Goal: Information Seeking & Learning: Learn about a topic

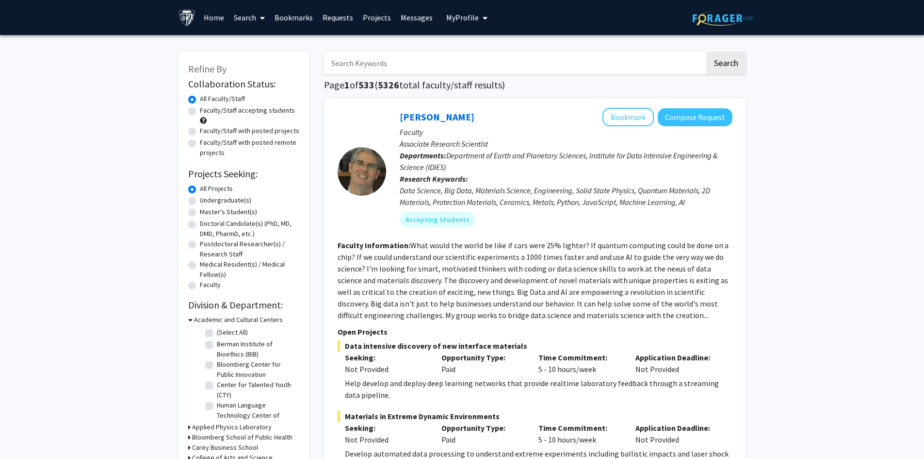
click at [297, 14] on link "Bookmarks" at bounding box center [294, 17] width 48 height 34
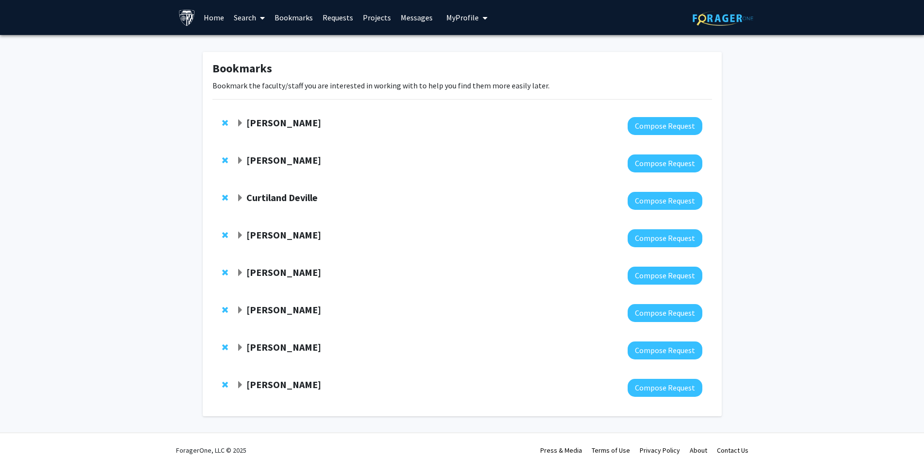
click at [285, 162] on strong "[PERSON_NAME]" at bounding box center [284, 160] width 75 height 12
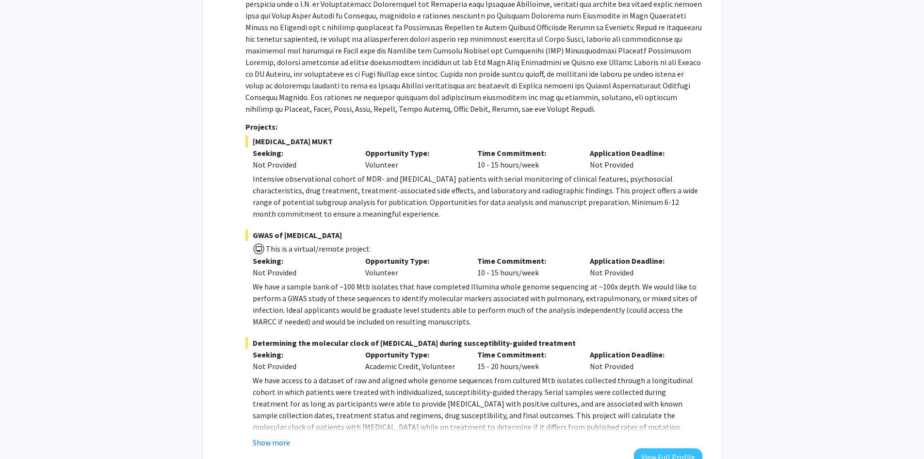
scroll to position [243, 0]
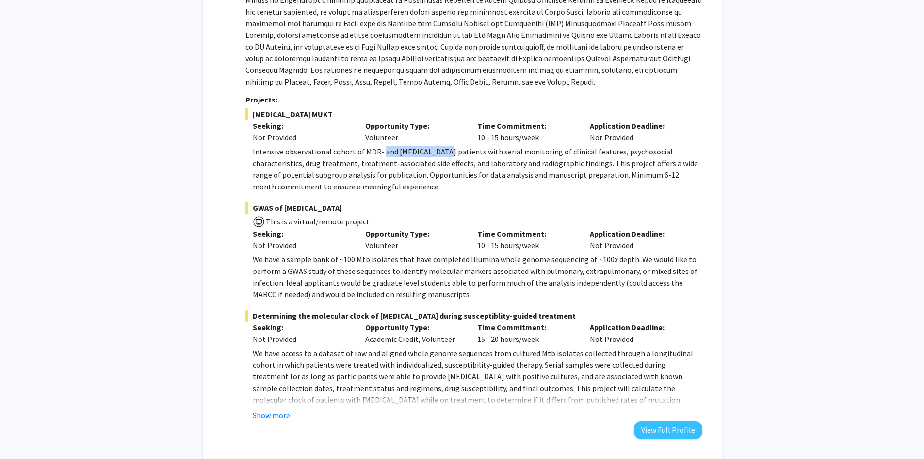
drag, startPoint x: 380, startPoint y: 150, endPoint x: 442, endPoint y: 154, distance: 61.7
click at [441, 154] on p "Intensive observational cohort of MDR- and [MEDICAL_DATA] patients with serial …" at bounding box center [477, 169] width 449 height 47
click at [457, 154] on p "Intensive observational cohort of MDR- and [MEDICAL_DATA] patients with serial …" at bounding box center [477, 169] width 449 height 47
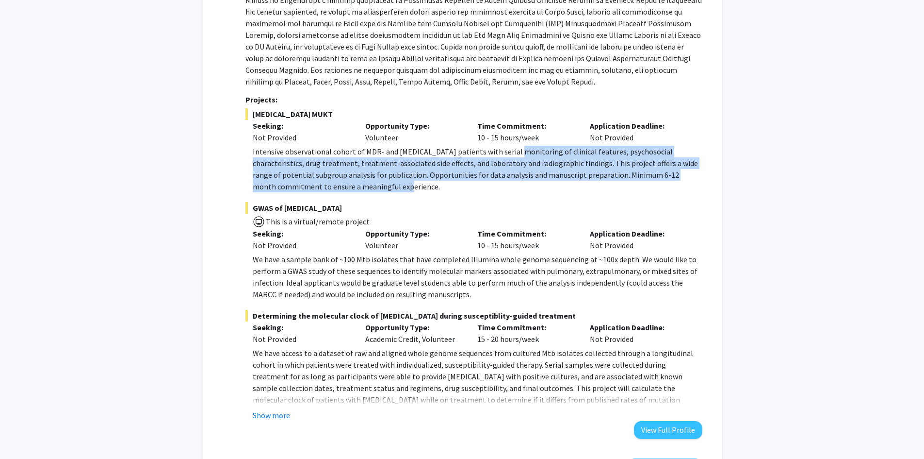
drag, startPoint x: 513, startPoint y: 150, endPoint x: 378, endPoint y: 183, distance: 139.7
click at [378, 183] on p "Intensive observational cohort of MDR- and [MEDICAL_DATA] patients with serial …" at bounding box center [477, 169] width 449 height 47
click at [409, 181] on p "Intensive observational cohort of MDR- and [MEDICAL_DATA] patients with serial …" at bounding box center [477, 169] width 449 height 47
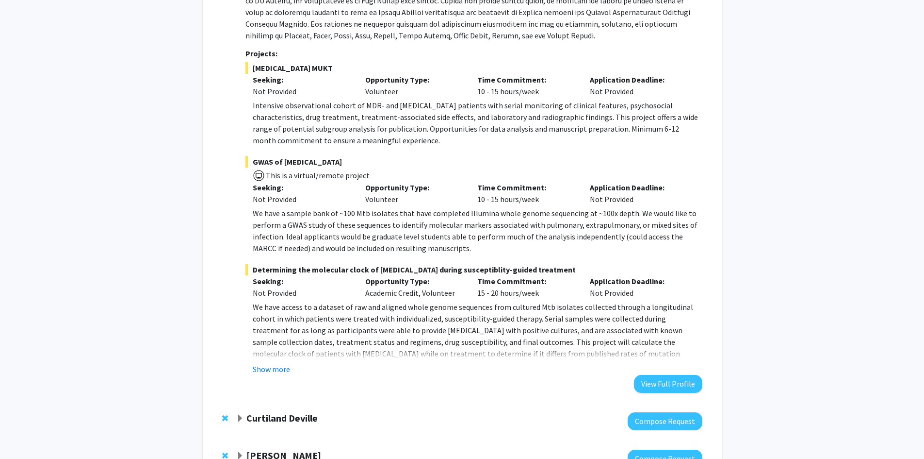
scroll to position [291, 0]
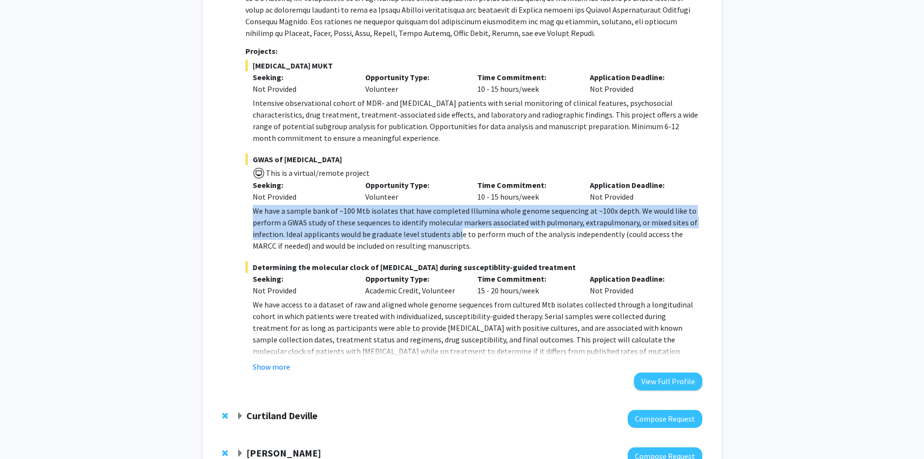
drag, startPoint x: 254, startPoint y: 209, endPoint x: 506, endPoint y: 240, distance: 254.3
click at [462, 234] on p "We have a sample bank of ~100 Mtb isolates that have completed Illumina whole g…" at bounding box center [477, 228] width 449 height 47
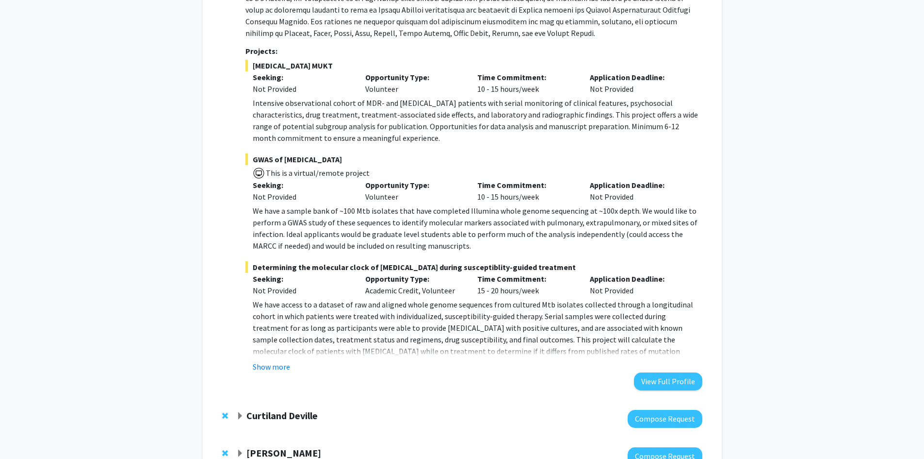
click at [511, 241] on p "We have a sample bank of ~100 Mtb isolates that have completed Illumina whole g…" at bounding box center [477, 228] width 449 height 47
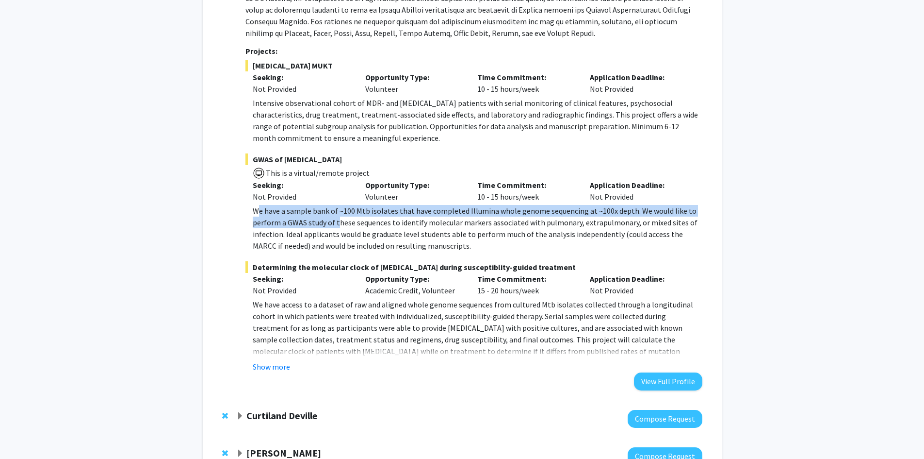
drag, startPoint x: 261, startPoint y: 214, endPoint x: 338, endPoint y: 221, distance: 78.0
click at [338, 221] on p "We have a sample bank of ~100 Mtb isolates that have completed Illumina whole g…" at bounding box center [477, 228] width 449 height 47
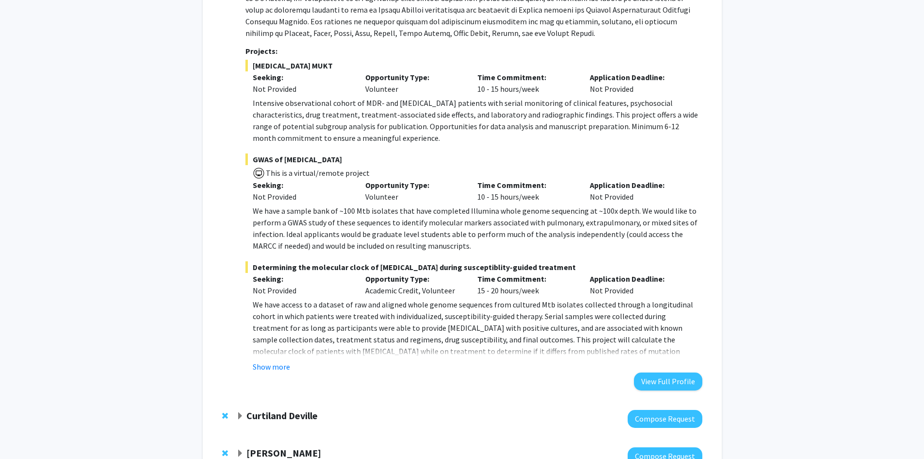
click at [406, 239] on p "We have a sample bank of ~100 Mtb isolates that have completed Illumina whole g…" at bounding box center [477, 228] width 449 height 47
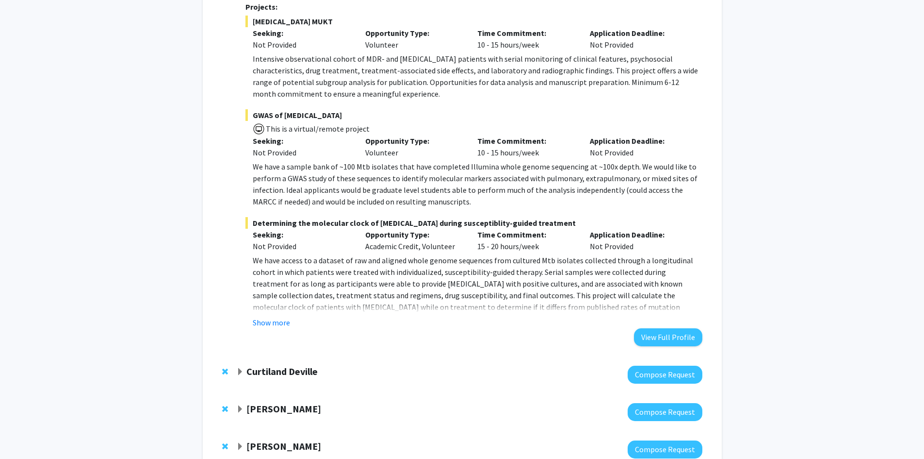
scroll to position [340, 0]
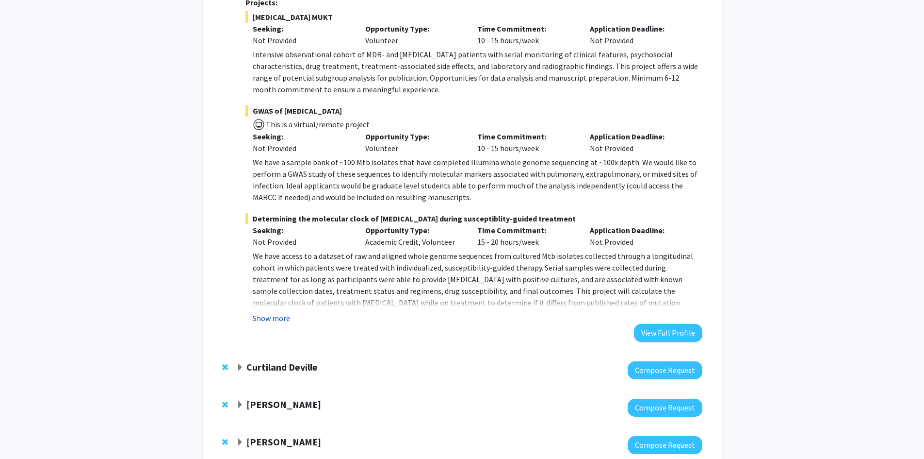
click at [280, 317] on button "Show more" at bounding box center [271, 318] width 37 height 12
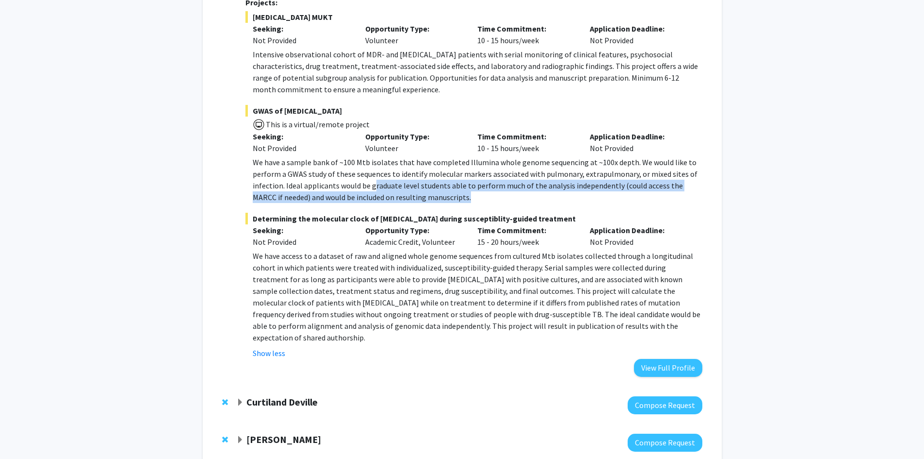
drag, startPoint x: 377, startPoint y: 188, endPoint x: 419, endPoint y: 186, distance: 41.8
click at [447, 195] on p "We have a sample bank of ~100 Mtb isolates that have completed Illumina whole g…" at bounding box center [477, 179] width 449 height 47
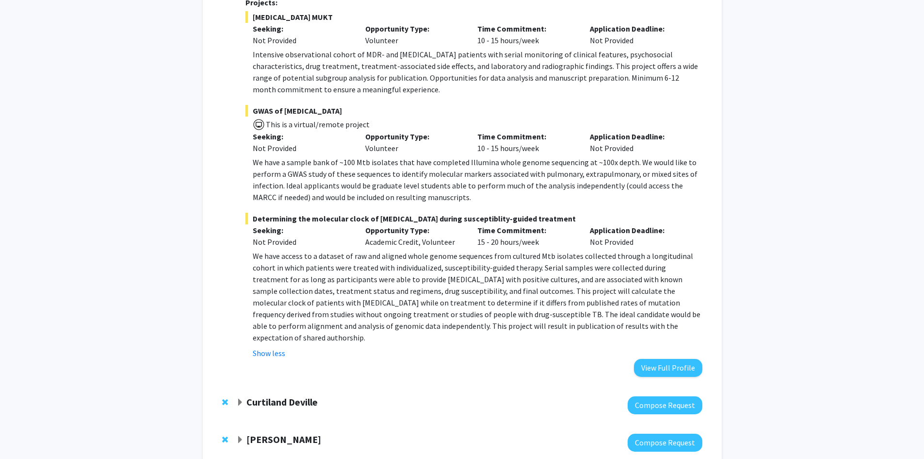
click at [261, 146] on div "Not Provided" at bounding box center [302, 148] width 98 height 12
drag, startPoint x: 253, startPoint y: 147, endPoint x: 365, endPoint y: 200, distance: 124.6
click at [285, 150] on div "Not Provided" at bounding box center [302, 148] width 98 height 12
click at [372, 203] on fg-project-list "[MEDICAL_DATA] MUKT Seeking: Not Provided Opportunity Type: Volunteer Time Comm…" at bounding box center [474, 184] width 457 height 347
drag, startPoint x: 396, startPoint y: 193, endPoint x: 383, endPoint y: 234, distance: 43.6
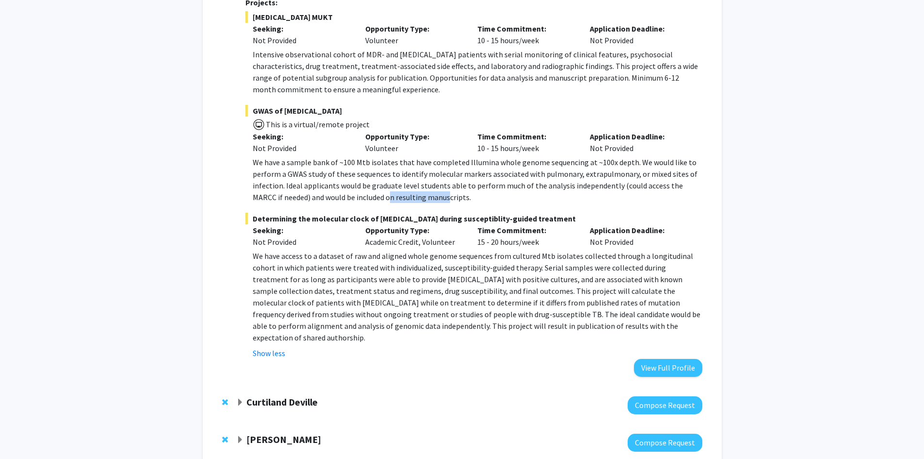
click at [420, 195] on p "We have a sample bank of ~100 Mtb isolates that have completed Illumina whole g…" at bounding box center [477, 179] width 449 height 47
click at [324, 272] on p "We have access to a dataset of raw and aligned whole genome sequences from cult…" at bounding box center [477, 296] width 449 height 93
drag, startPoint x: 363, startPoint y: 261, endPoint x: 460, endPoint y: 255, distance: 97.2
click at [460, 255] on p "We have access to a dataset of raw and aligned whole genome sequences from cult…" at bounding box center [477, 296] width 449 height 93
click at [462, 265] on p "We have access to a dataset of raw and aligned whole genome sequences from cult…" at bounding box center [477, 296] width 449 height 93
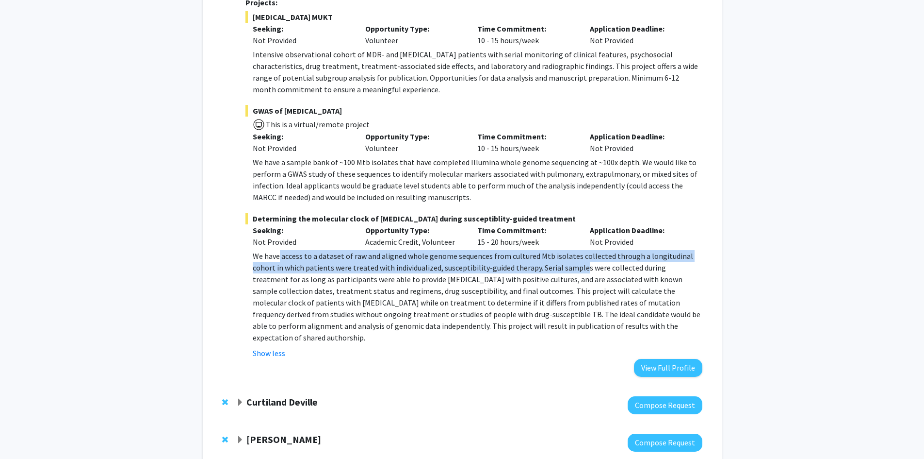
drag, startPoint x: 280, startPoint y: 257, endPoint x: 579, endPoint y: 271, distance: 300.2
click at [582, 271] on p "We have access to a dataset of raw and aligned whole genome sequences from cult…" at bounding box center [477, 296] width 449 height 93
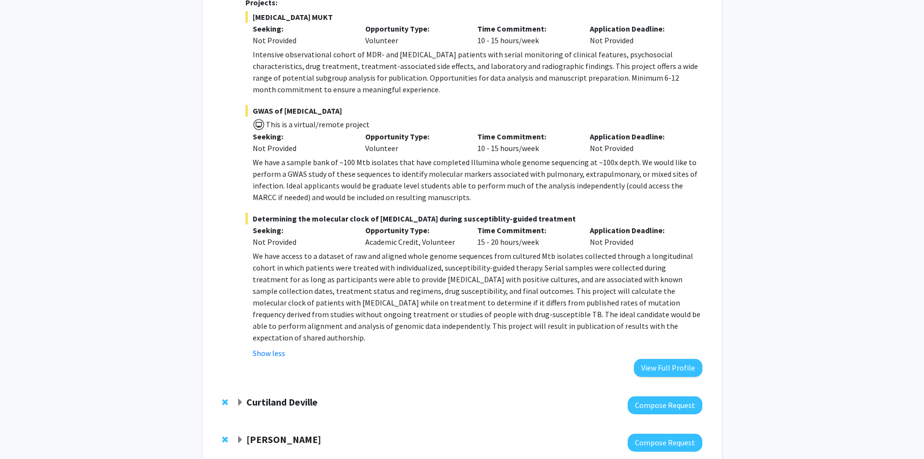
click at [548, 288] on p "We have access to a dataset of raw and aligned whole genome sequences from cult…" at bounding box center [477, 296] width 449 height 93
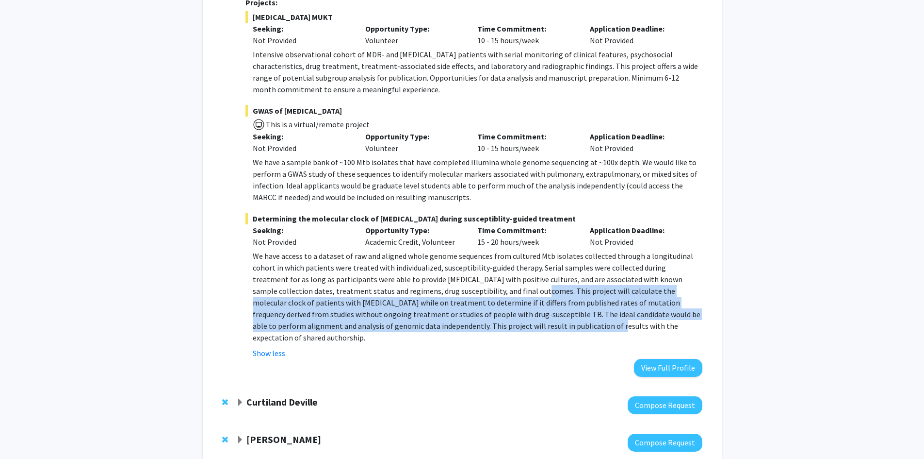
drag, startPoint x: 483, startPoint y: 293, endPoint x: 482, endPoint y: 322, distance: 28.6
click at [482, 322] on p "We have access to a dataset of raw and aligned whole genome sequences from cult…" at bounding box center [477, 296] width 449 height 93
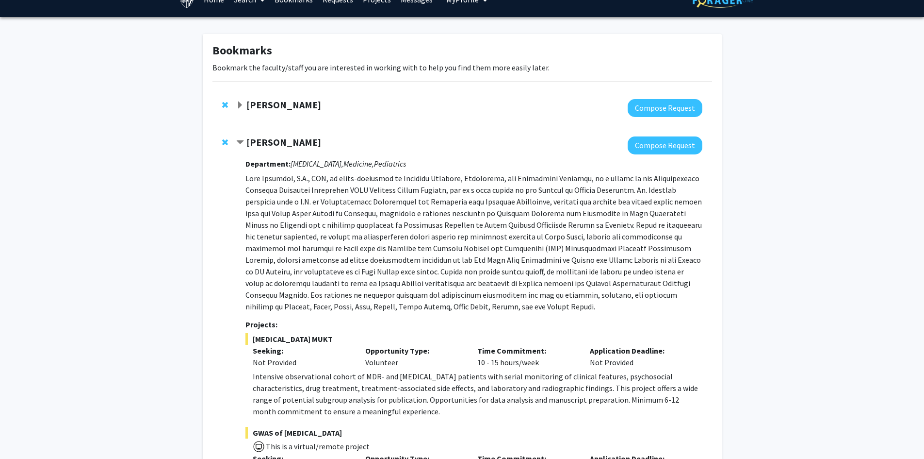
scroll to position [0, 0]
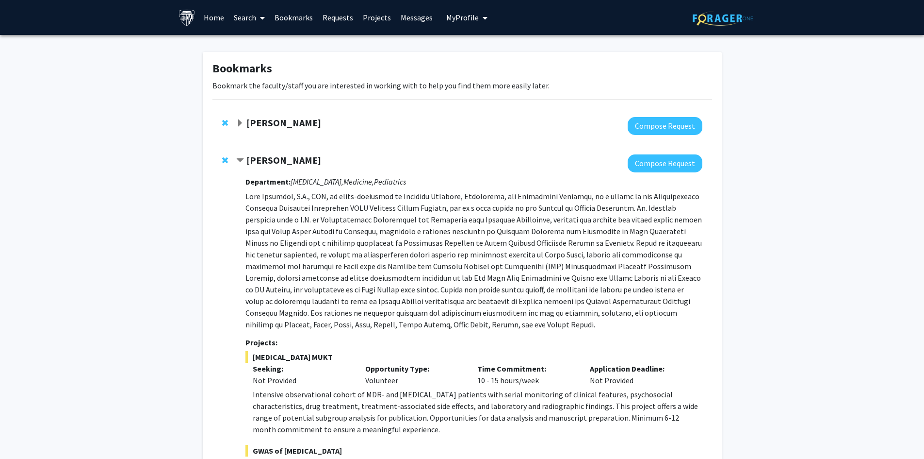
click at [280, 159] on strong "[PERSON_NAME]" at bounding box center [284, 160] width 75 height 12
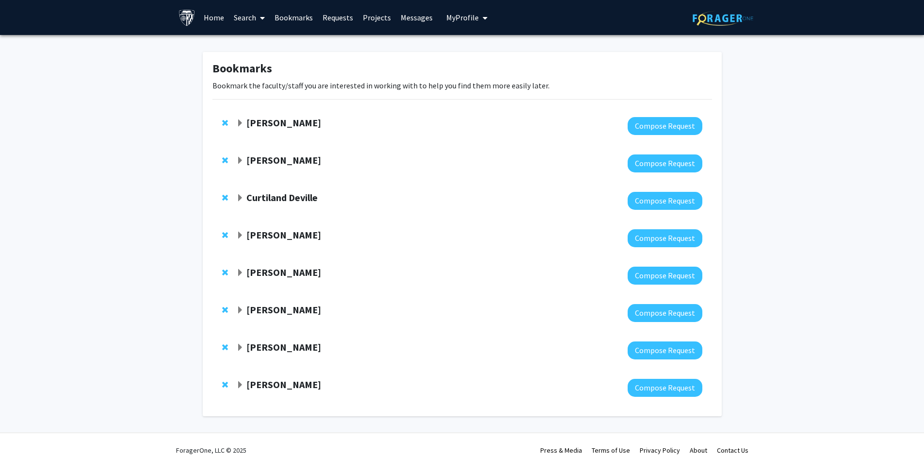
click at [288, 197] on strong "Curtiland Deville" at bounding box center [282, 197] width 71 height 12
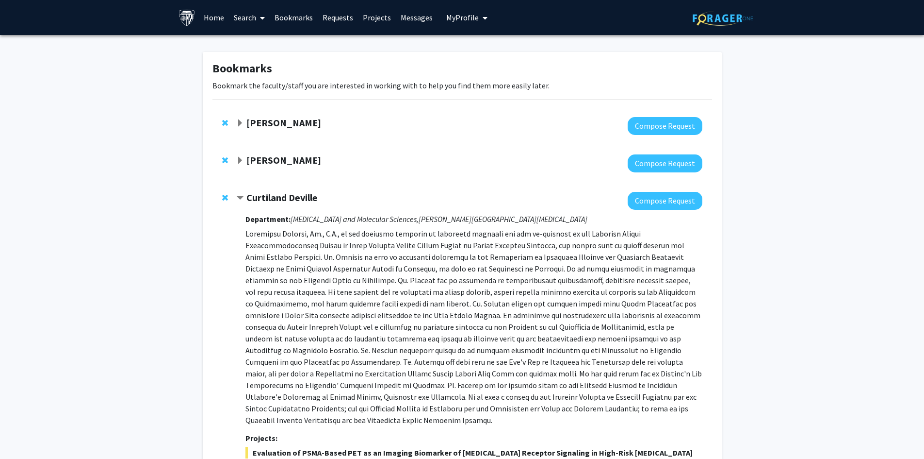
click at [285, 194] on strong "Curtiland Deville" at bounding box center [282, 197] width 71 height 12
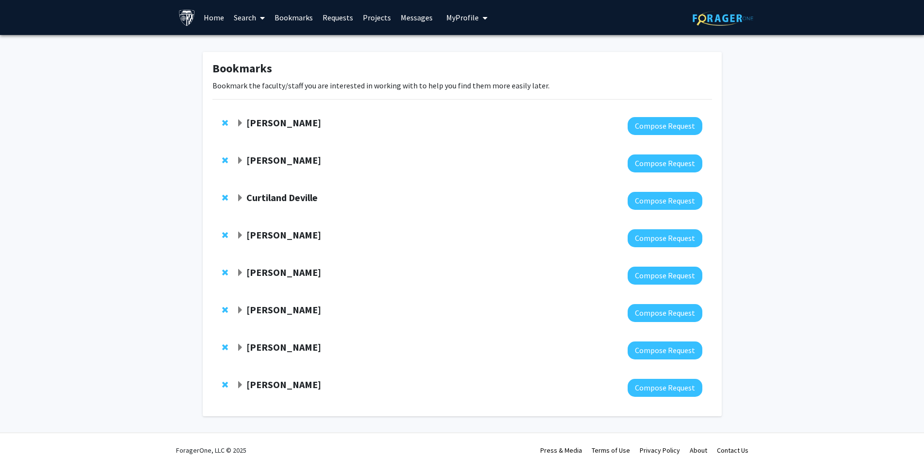
click at [289, 199] on strong "Curtiland Deville" at bounding box center [282, 197] width 71 height 12
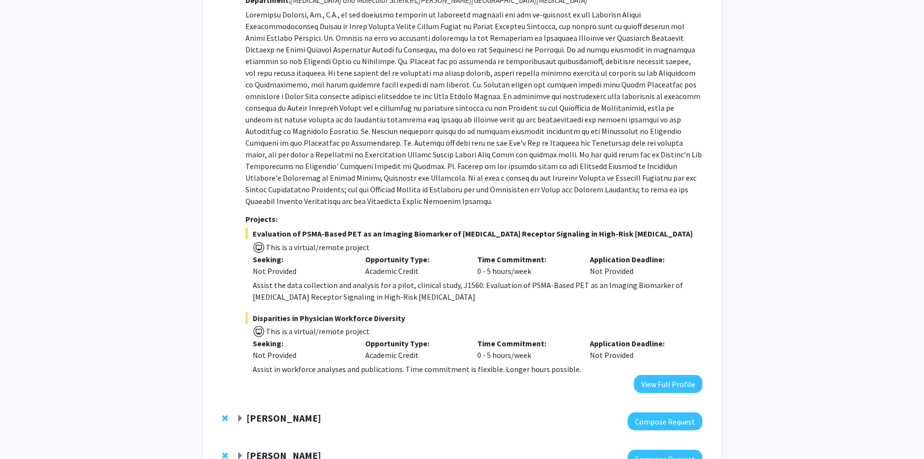
scroll to position [243, 0]
